Goal: Participate in discussion: Participate in discussion

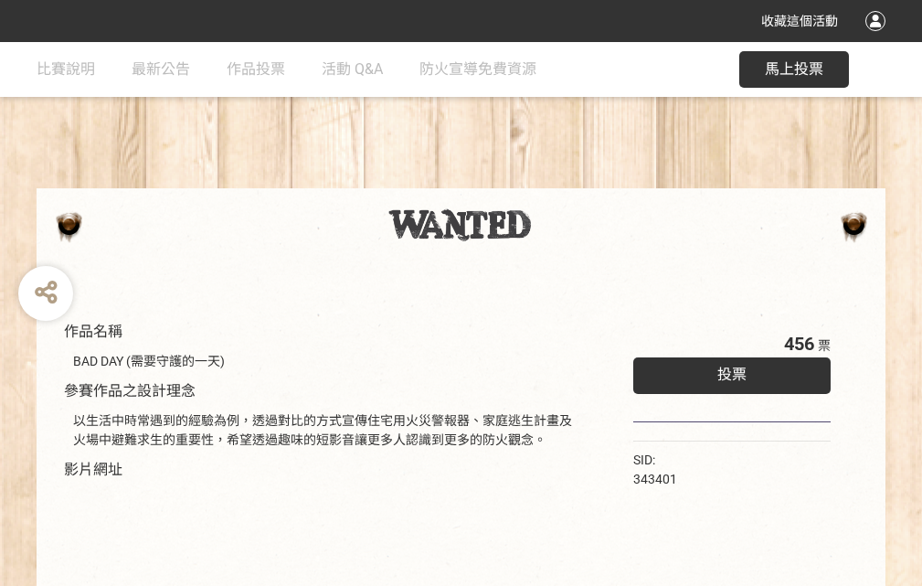
click at [878, 38] on div "收藏這個活動" at bounding box center [461, 21] width 922 height 42
click at [571, 180] on div "作品名稱 BAD DAY (需要守護的一天) 參賽作品之設計理念 以生活中時常遇到的經驗為例，透過對比的方式宣傳住宅用火災警報器、家庭逃生計畫及火場中避難求生…" at bounding box center [461, 426] width 922 height 768
click at [727, 370] on span "投票" at bounding box center [731, 373] width 29 height 17
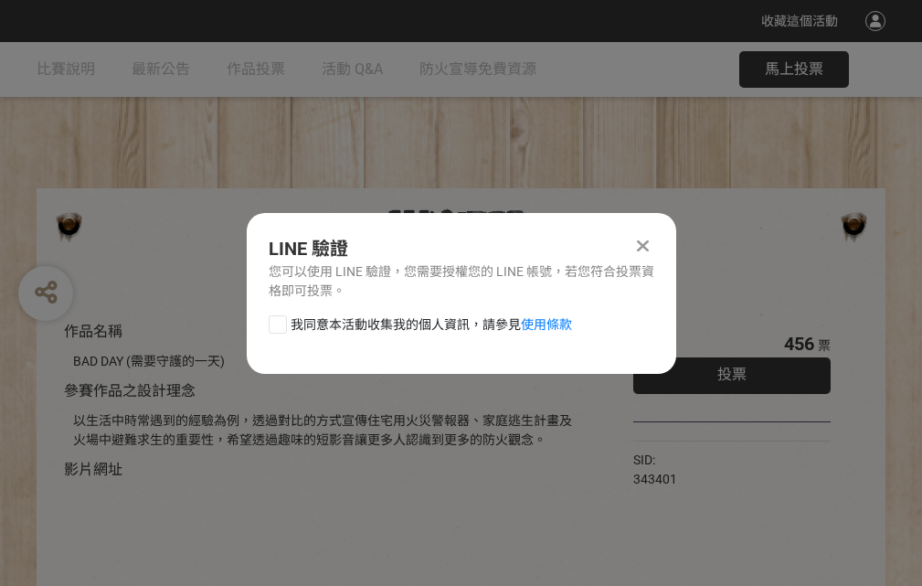
click at [276, 321] on div at bounding box center [278, 324] width 18 height 18
checkbox input "true"
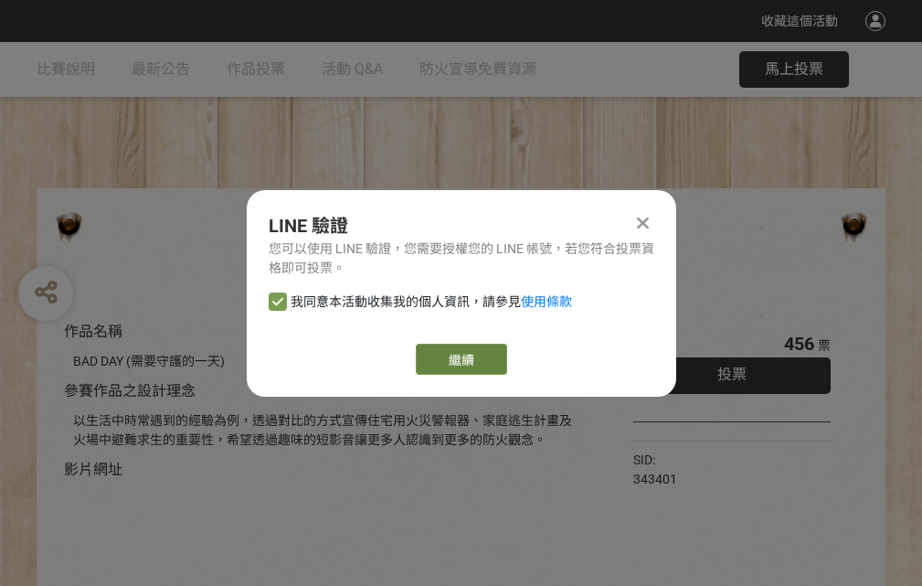
click at [460, 359] on link "繼續" at bounding box center [461, 358] width 91 height 31
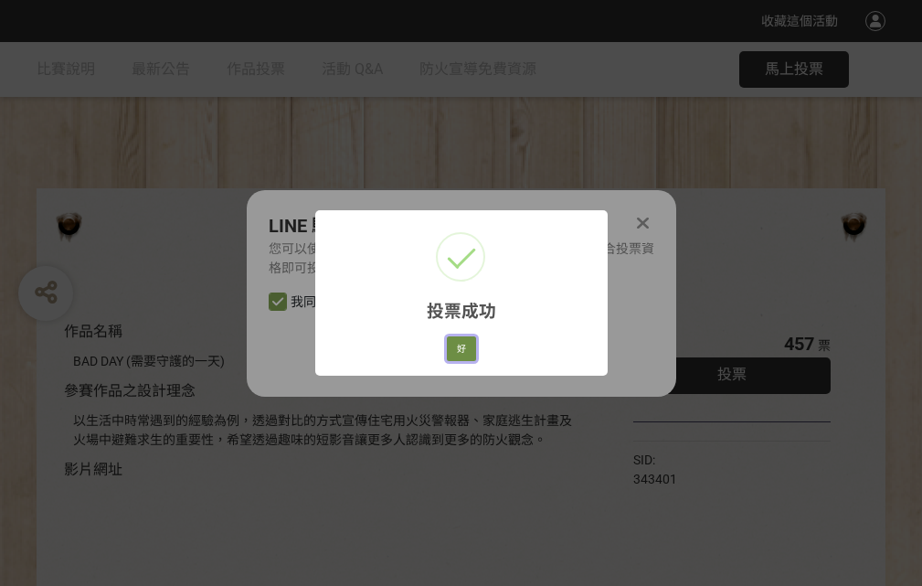
click at [456, 345] on button "好" at bounding box center [461, 349] width 29 height 26
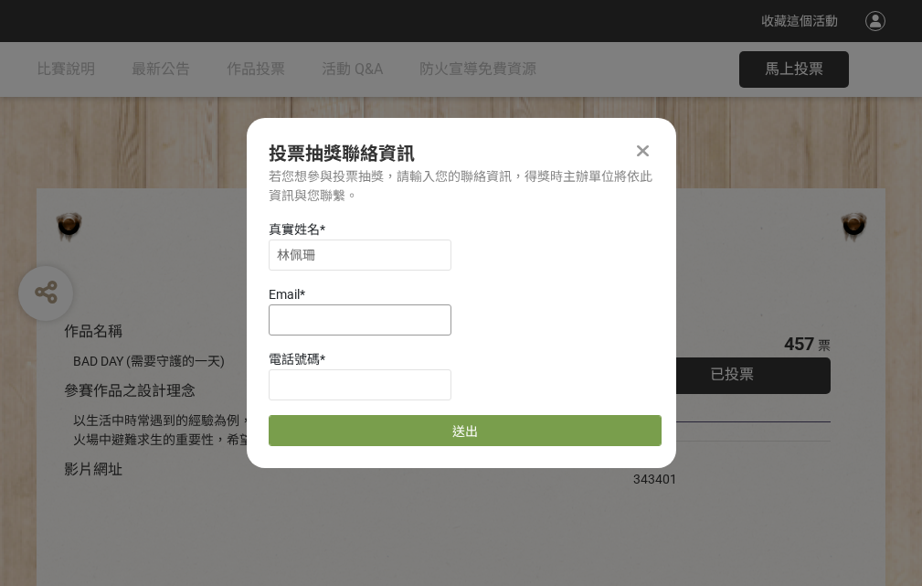
click at [365, 319] on input at bounding box center [360, 319] width 183 height 31
type input "[EMAIL_ADDRESS][DOMAIN_NAME]"
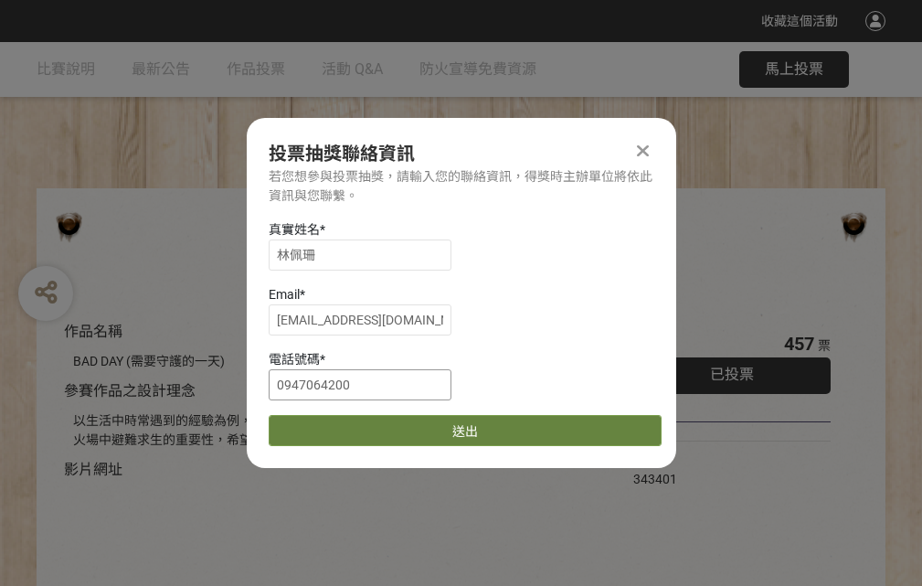
type input "0947064200"
click at [321, 424] on button "送出" at bounding box center [465, 430] width 393 height 31
